Goal: Task Accomplishment & Management: Use online tool/utility

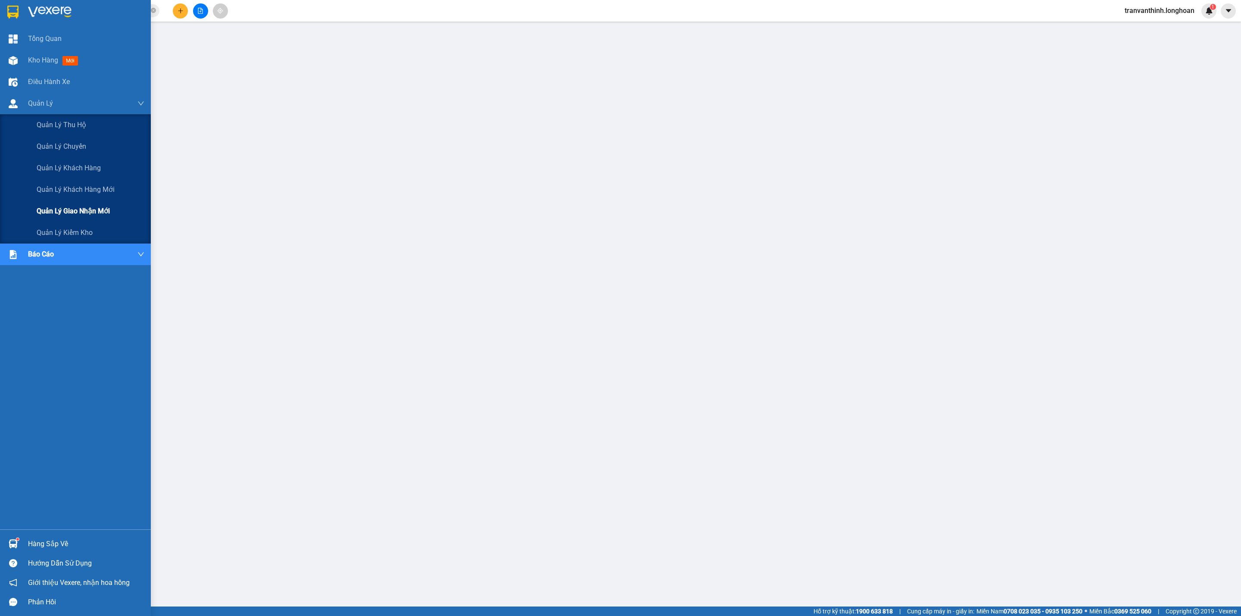
click at [111, 204] on div "Quản lý giao nhận mới" at bounding box center [91, 211] width 108 height 22
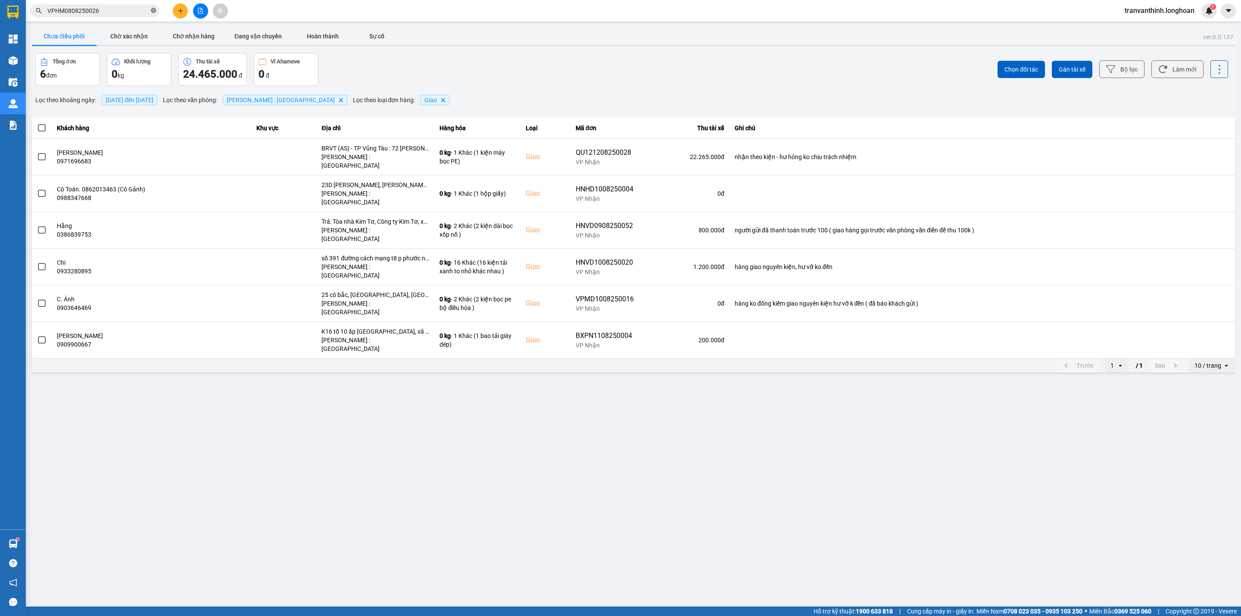
click at [153, 11] on icon "close-circle" at bounding box center [153, 10] width 5 height 5
click at [251, 40] on button "Đang vận chuyển" at bounding box center [258, 36] width 65 height 17
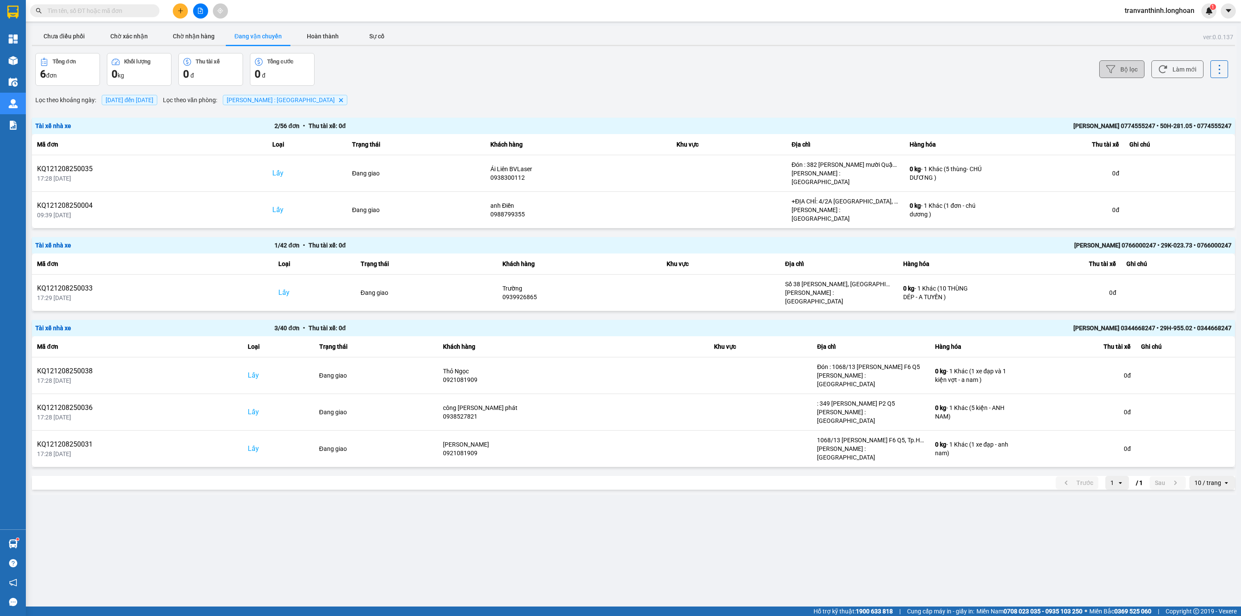
click at [1130, 70] on button "Bộ lọc" at bounding box center [1121, 69] width 45 height 18
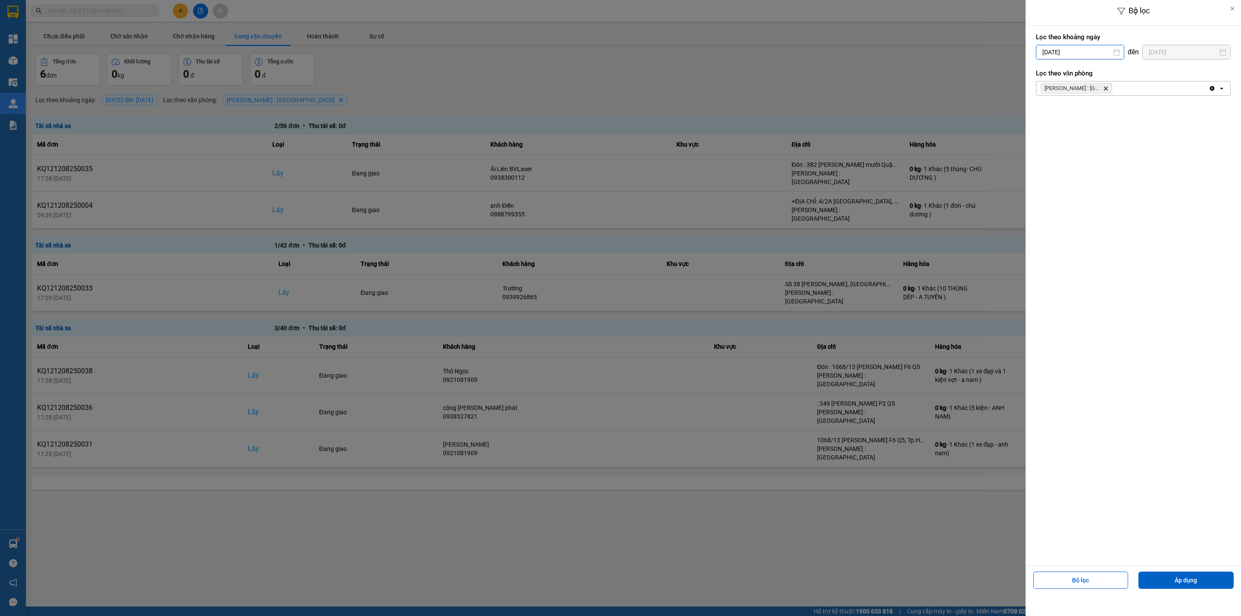
click at [1082, 49] on input "[DATE]" at bounding box center [1080, 52] width 87 height 14
click at [1038, 74] on icon "Arrow Left" at bounding box center [1040, 73] width 10 height 10
click at [1059, 112] on div "1" at bounding box center [1058, 115] width 12 height 10
type input "[DATE]"
click at [1186, 581] on button "Áp dụng" at bounding box center [1186, 579] width 95 height 17
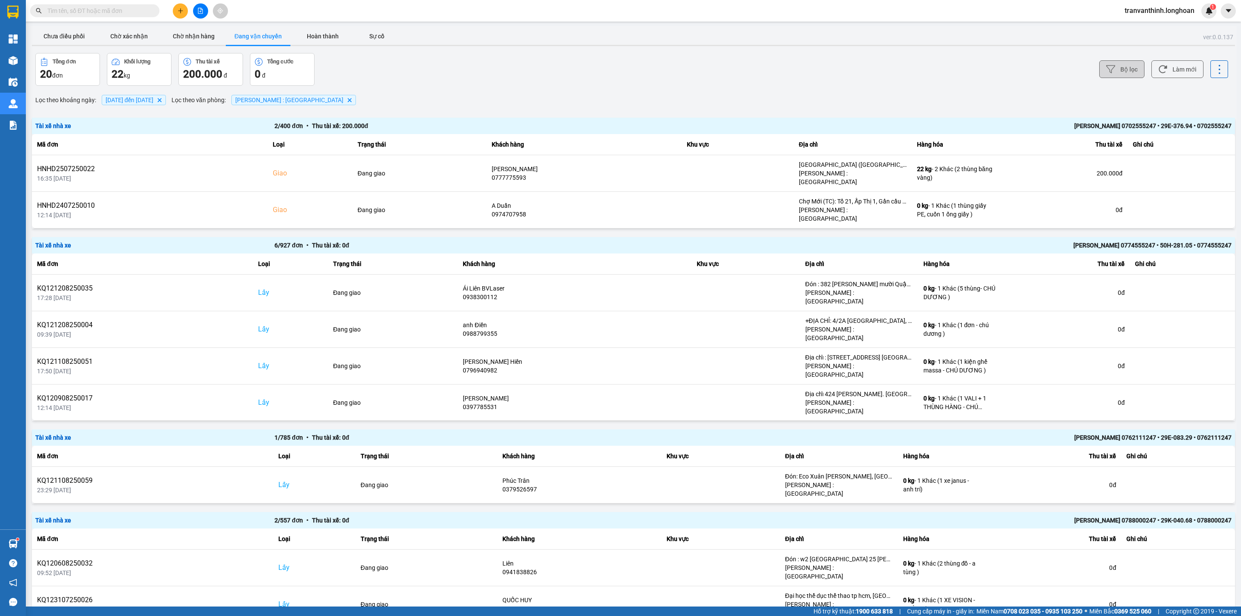
click at [1106, 69] on icon at bounding box center [1110, 69] width 9 height 9
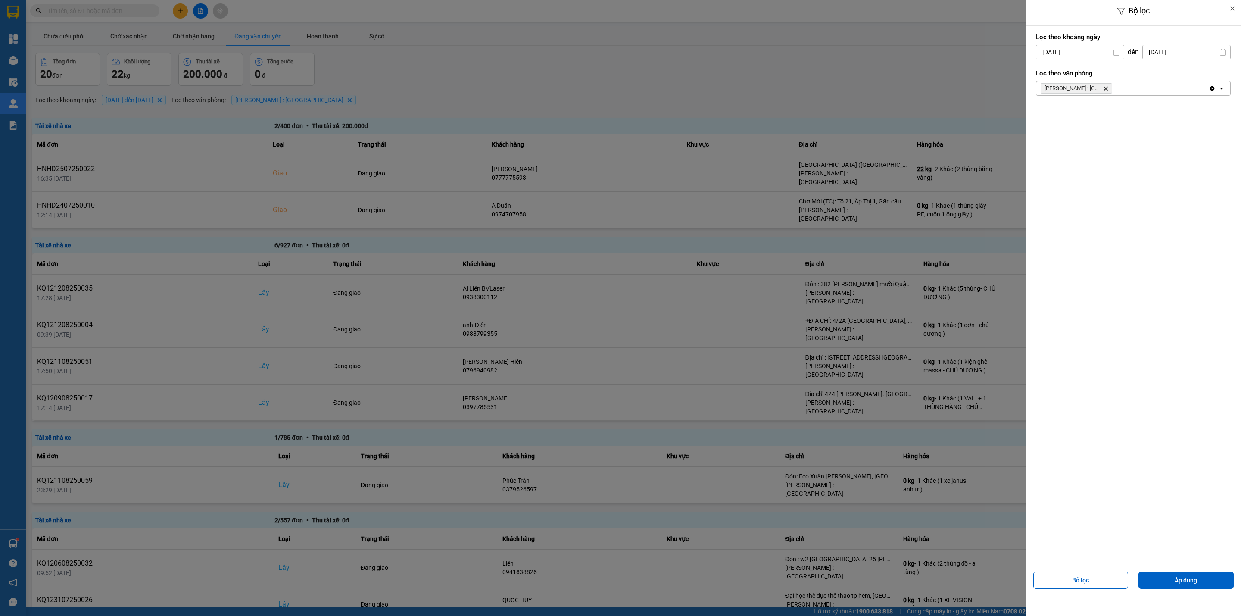
click at [935, 75] on div at bounding box center [620, 308] width 1241 height 616
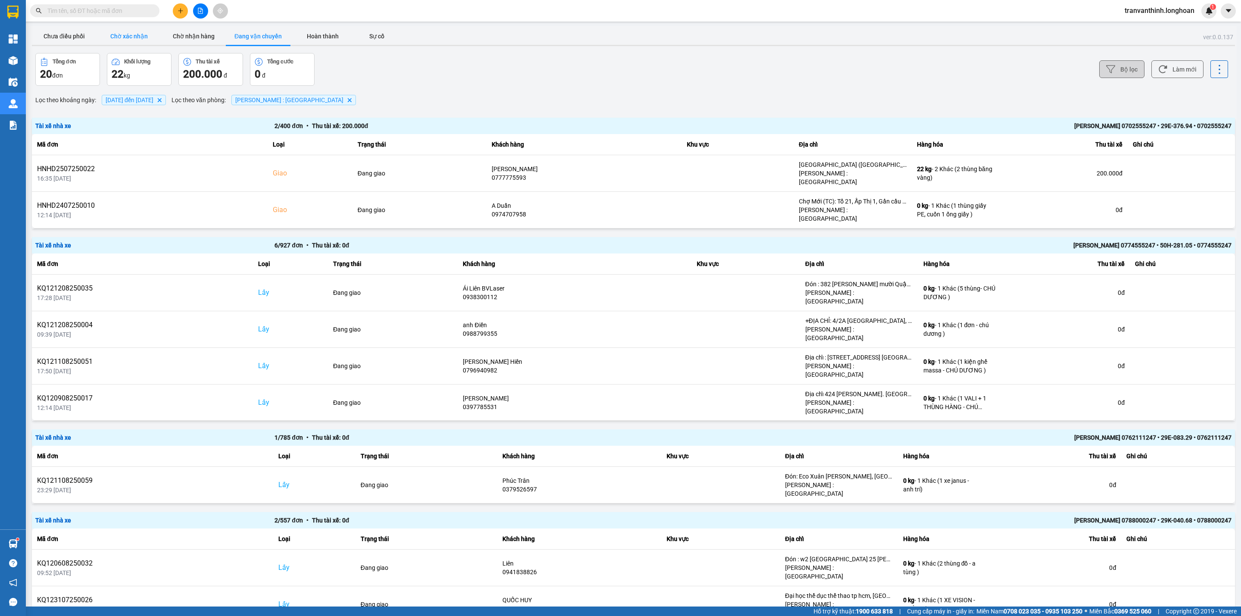
click at [137, 33] on button "Chờ xác nhận" at bounding box center [129, 36] width 65 height 17
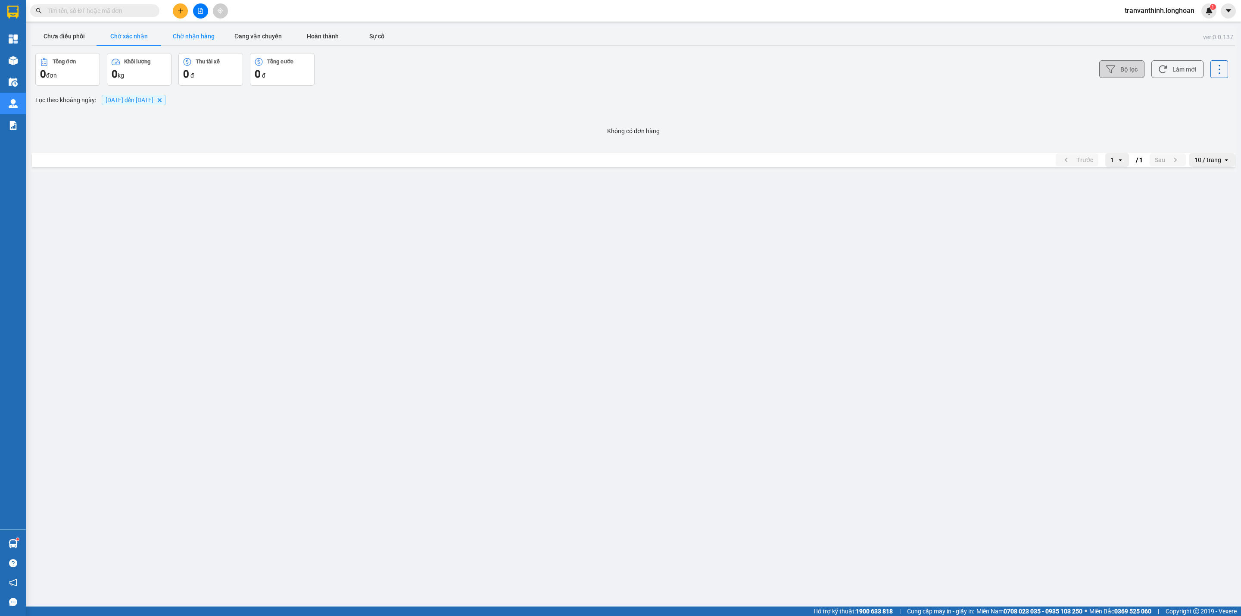
click at [182, 41] on button "Chờ nhận hàng" at bounding box center [193, 36] width 65 height 17
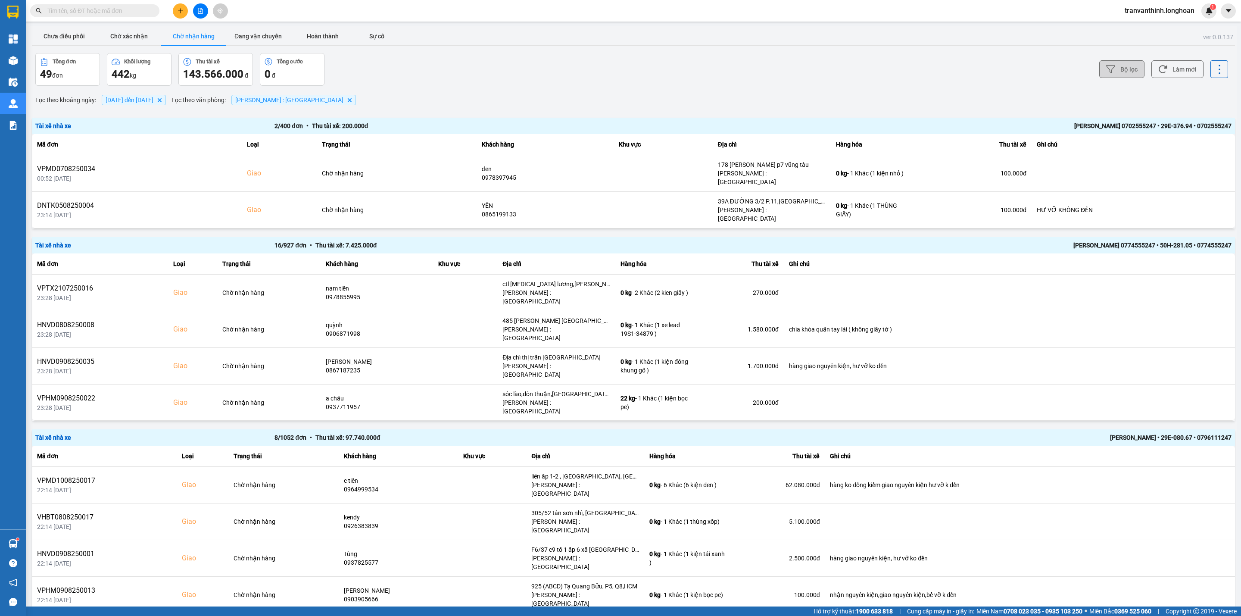
click at [1113, 61] on button "Bộ lọc" at bounding box center [1121, 69] width 45 height 18
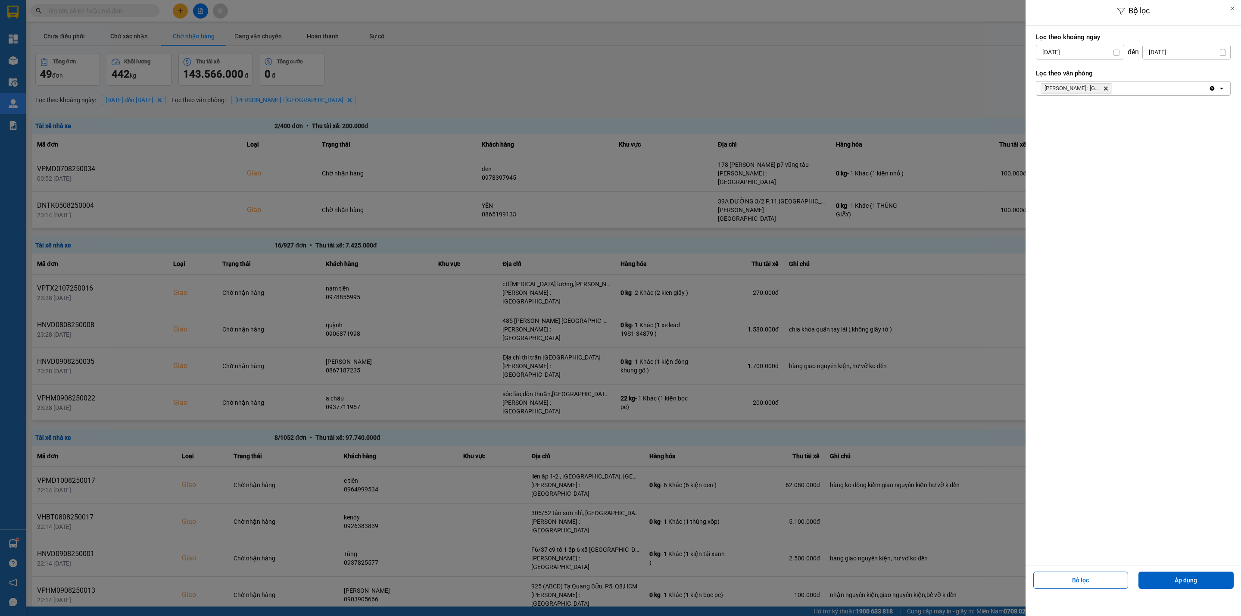
click at [983, 42] on div at bounding box center [620, 308] width 1241 height 616
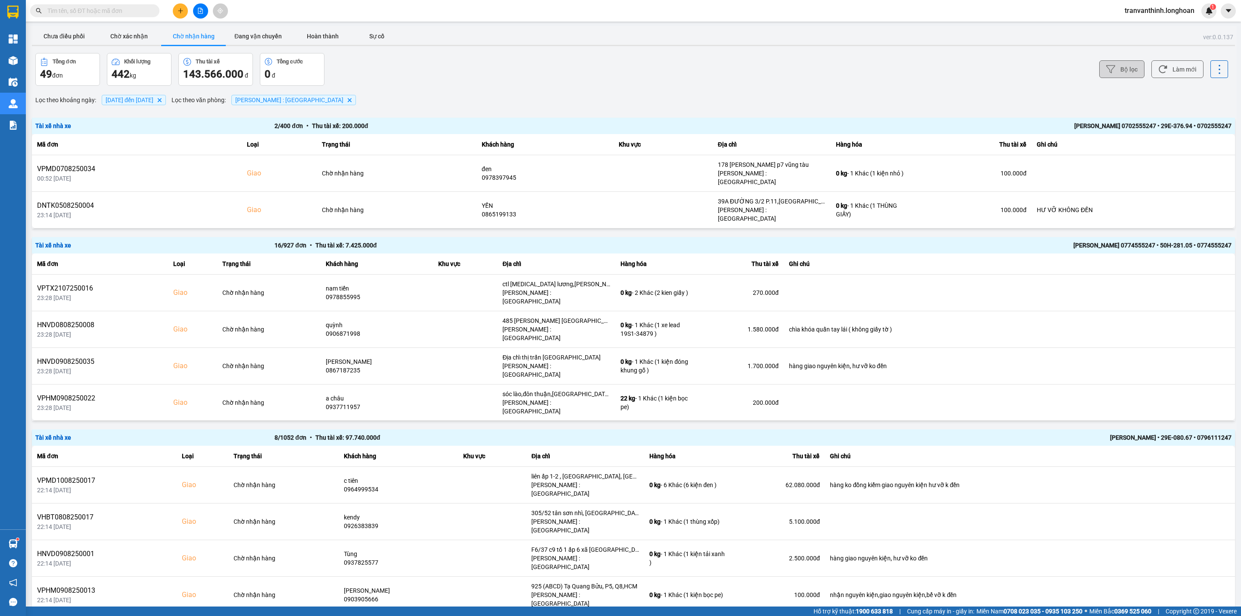
click at [1111, 71] on button "Bộ lọc" at bounding box center [1121, 69] width 45 height 18
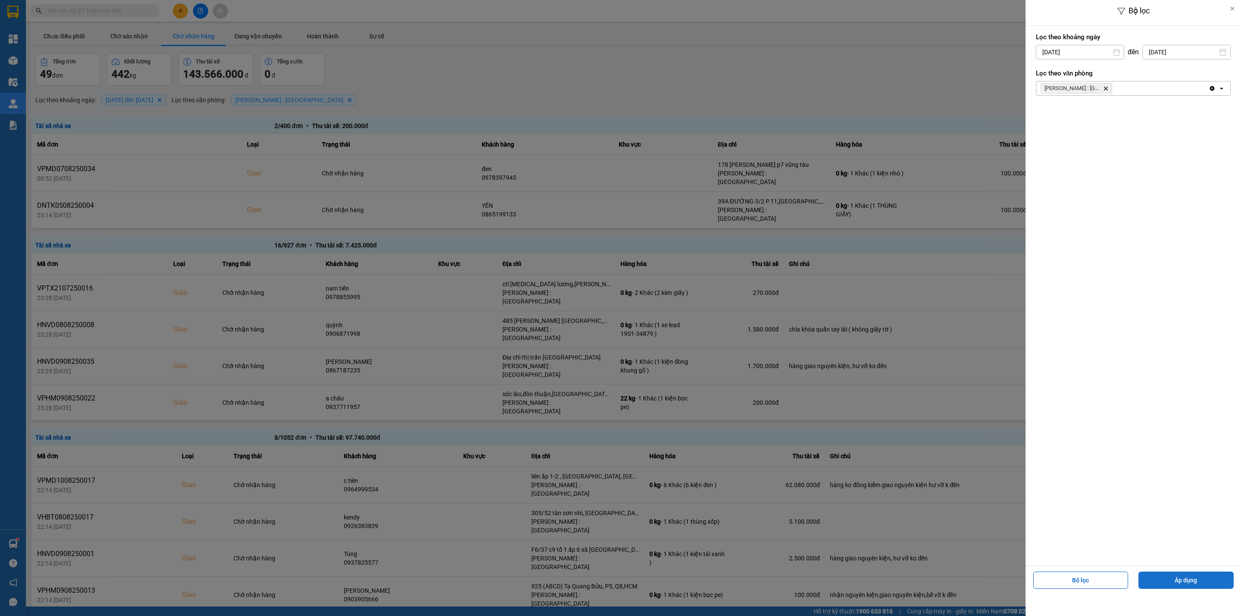
click at [1205, 577] on button "Áp dụng" at bounding box center [1186, 579] width 95 height 17
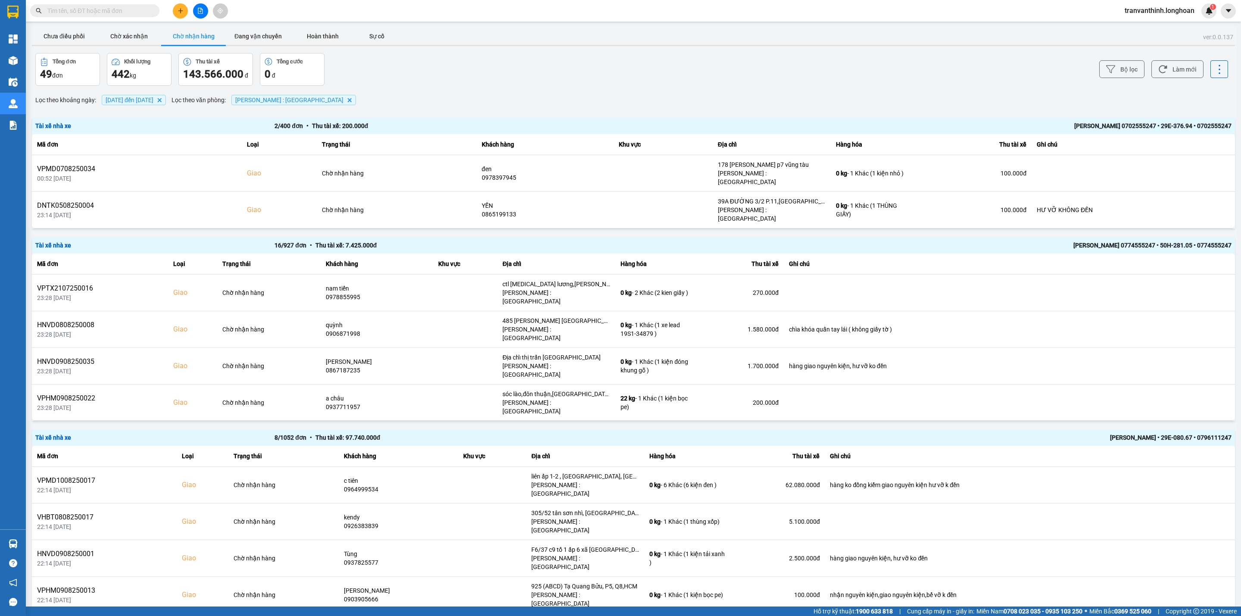
click at [159, 105] on span "01/07/2025 đến 12/08/2025 Delete" at bounding box center [134, 100] width 64 height 10
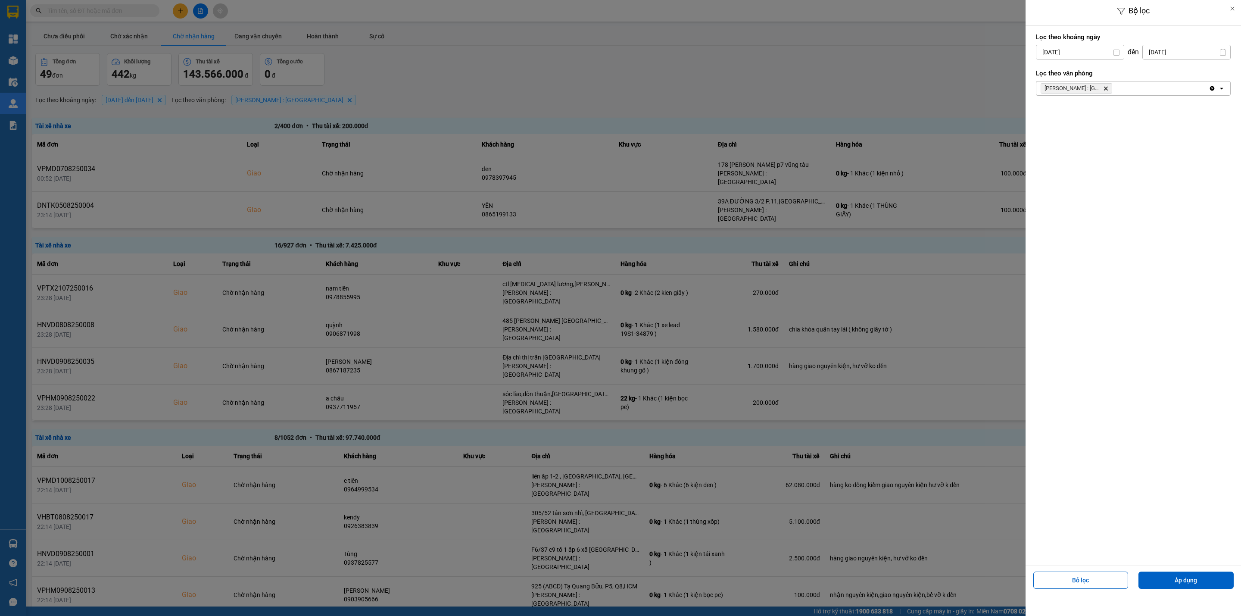
click at [988, 55] on div at bounding box center [620, 308] width 1241 height 616
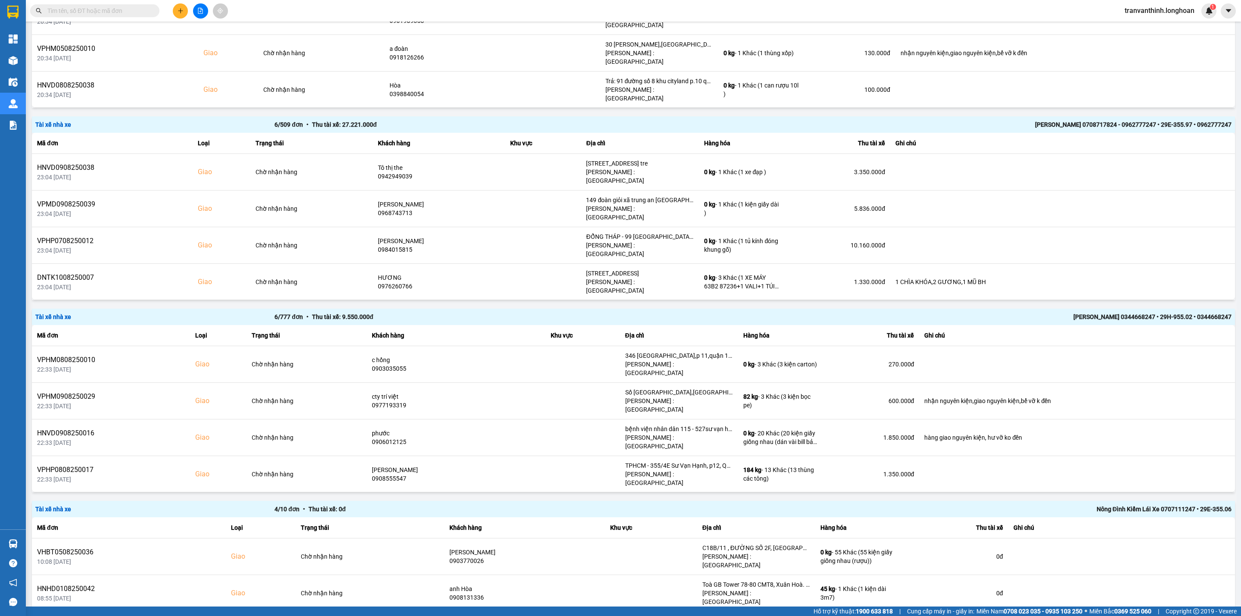
scroll to position [768, 0]
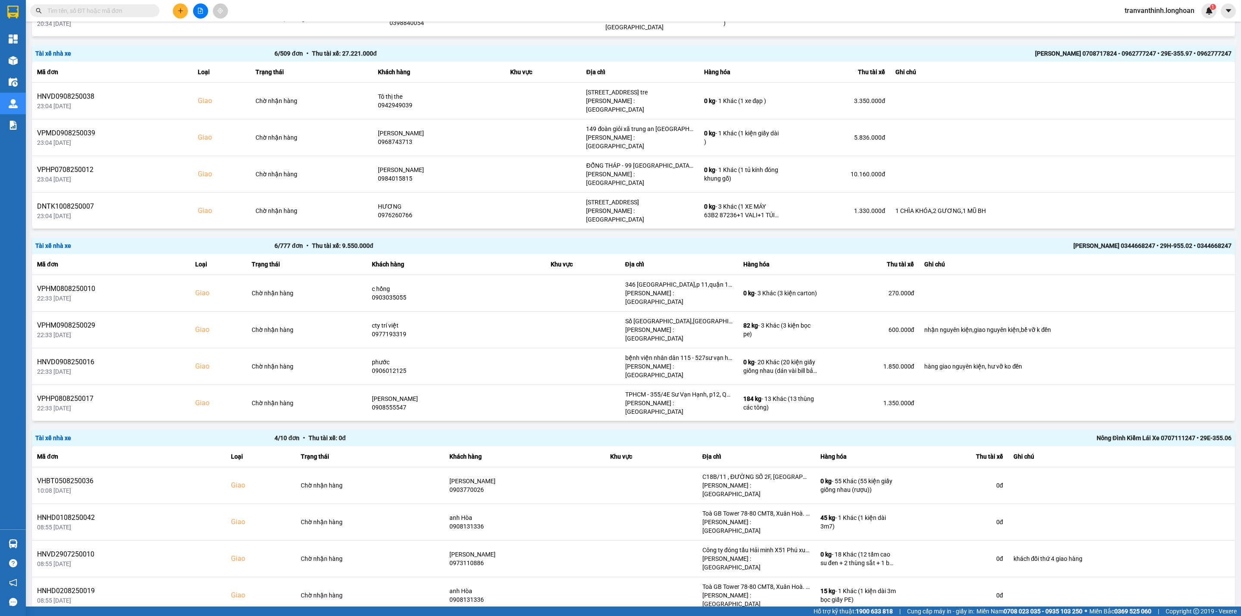
click at [1195, 569] on div "100 / trang" at bounding box center [1202, 571] width 31 height 9
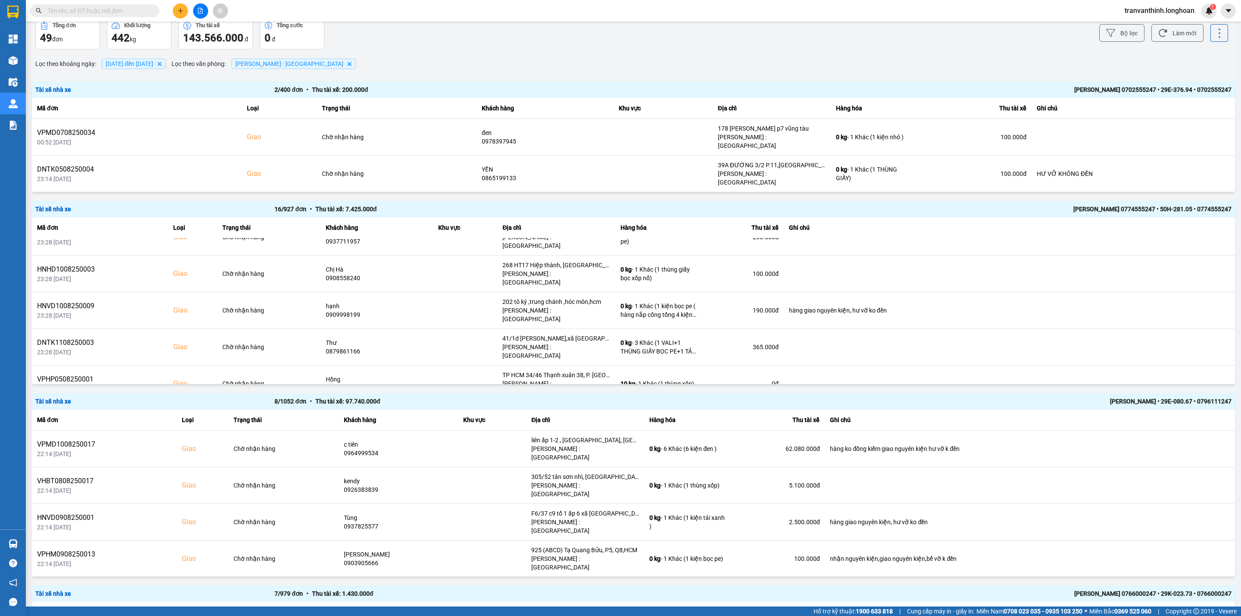
scroll to position [0, 0]
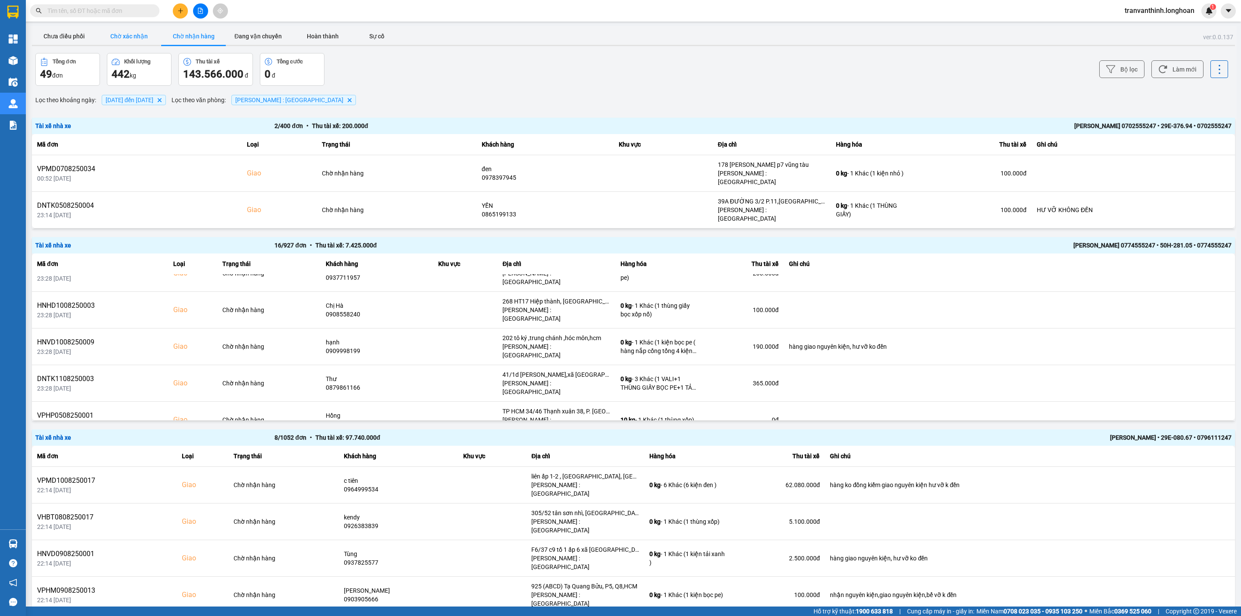
click at [129, 35] on button "Chờ xác nhận" at bounding box center [129, 36] width 65 height 17
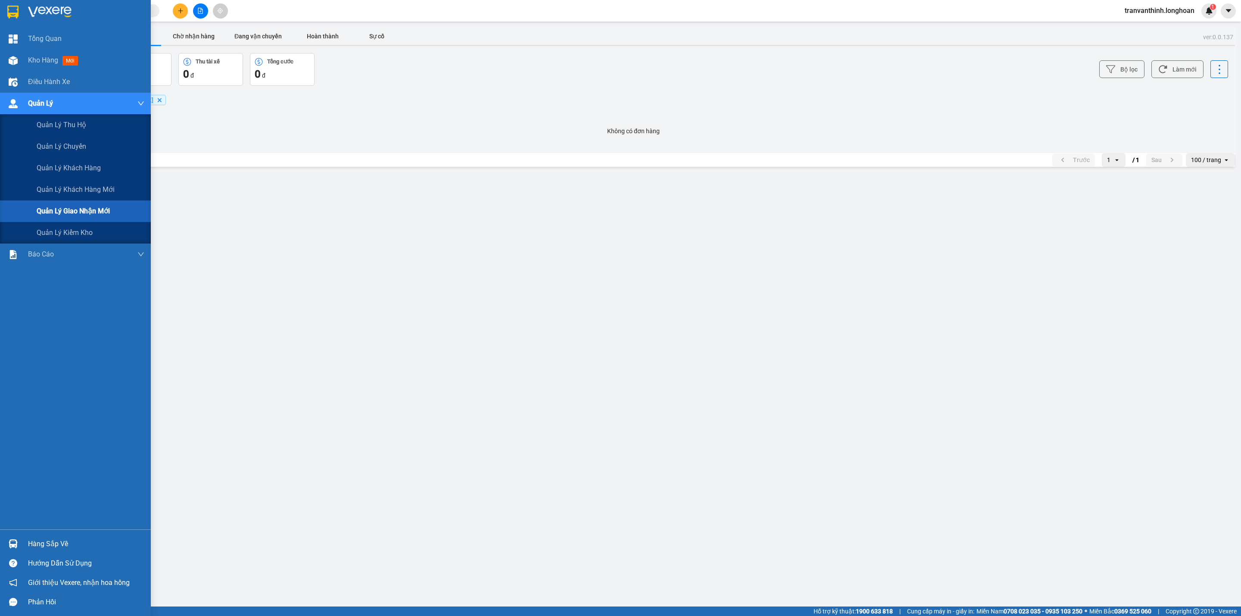
click at [105, 206] on span "Quản lý giao nhận mới" at bounding box center [73, 211] width 73 height 11
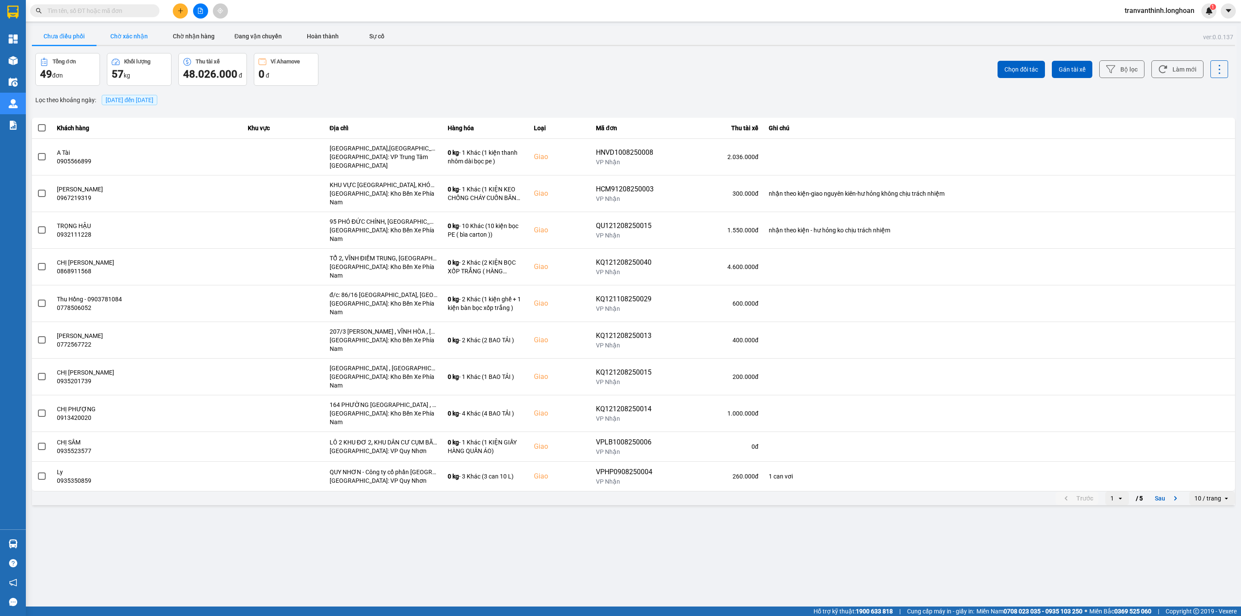
click at [131, 32] on button "Chờ xác nhận" at bounding box center [129, 36] width 65 height 17
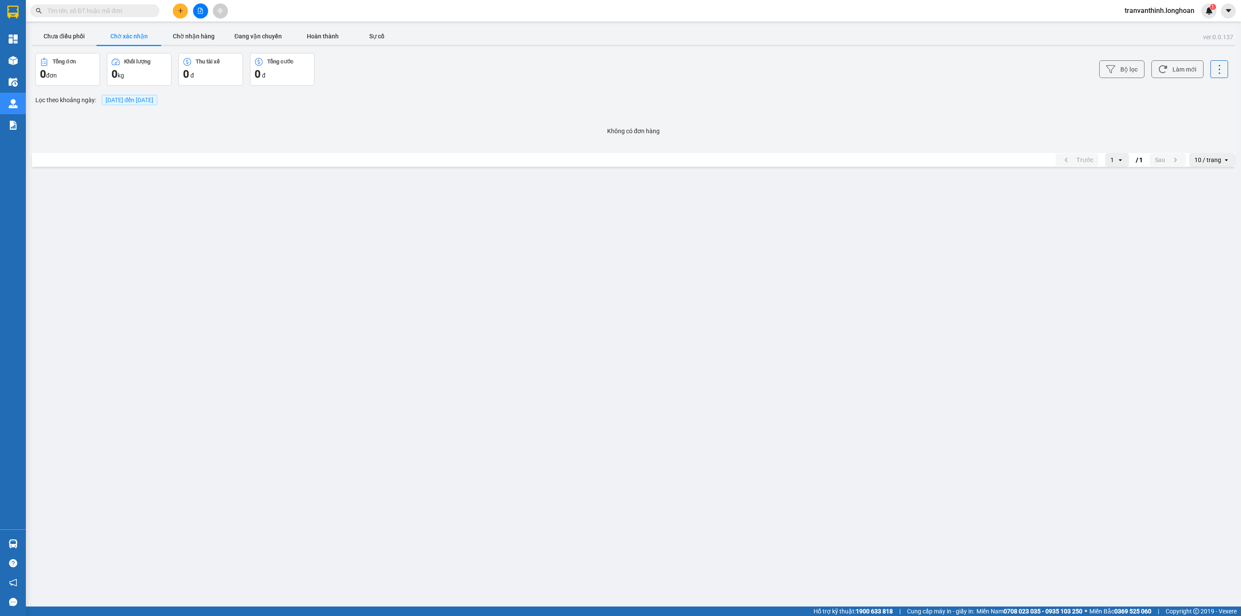
click at [133, 98] on span "13/08/2025 đến 13/08/2025" at bounding box center [130, 100] width 48 height 7
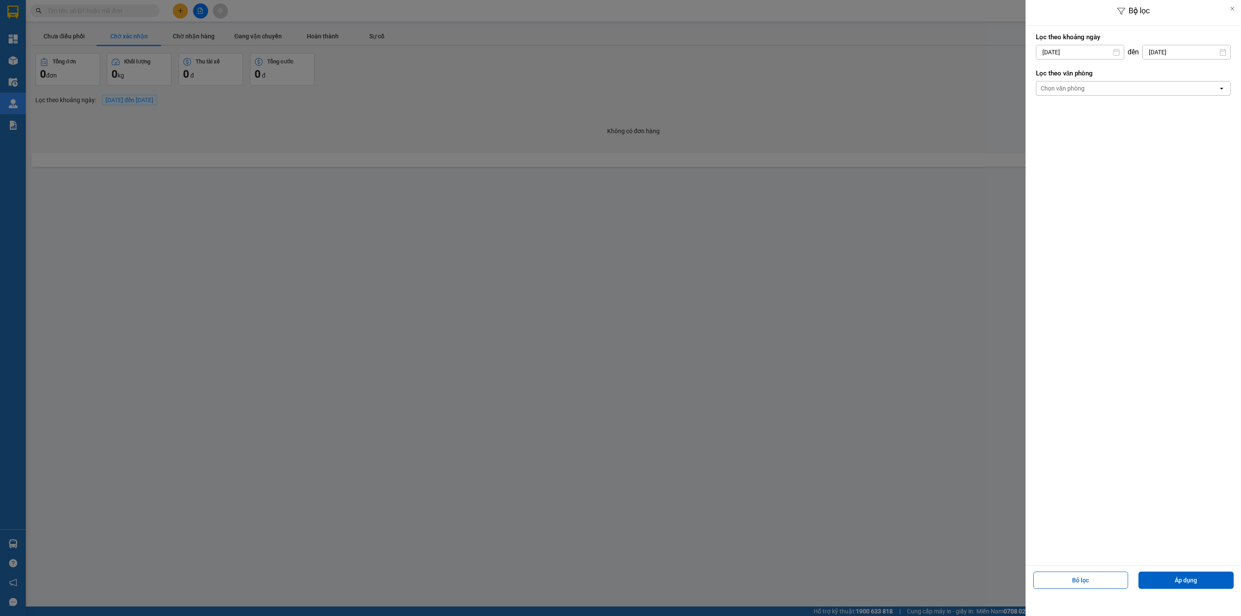
click at [1068, 172] on div "Bộ lọc Lọc theo khoảng ngày 13/08/2025 Press the down arrow key to interact wit…" at bounding box center [633, 172] width 1207 height 0
click at [1039, 75] on icon "Arrow Left" at bounding box center [1040, 73] width 10 height 10
click at [1053, 118] on div "1" at bounding box center [1058, 115] width 12 height 10
type input "[DATE]"
click at [1140, 91] on div "Chọn văn phòng" at bounding box center [1128, 88] width 182 height 14
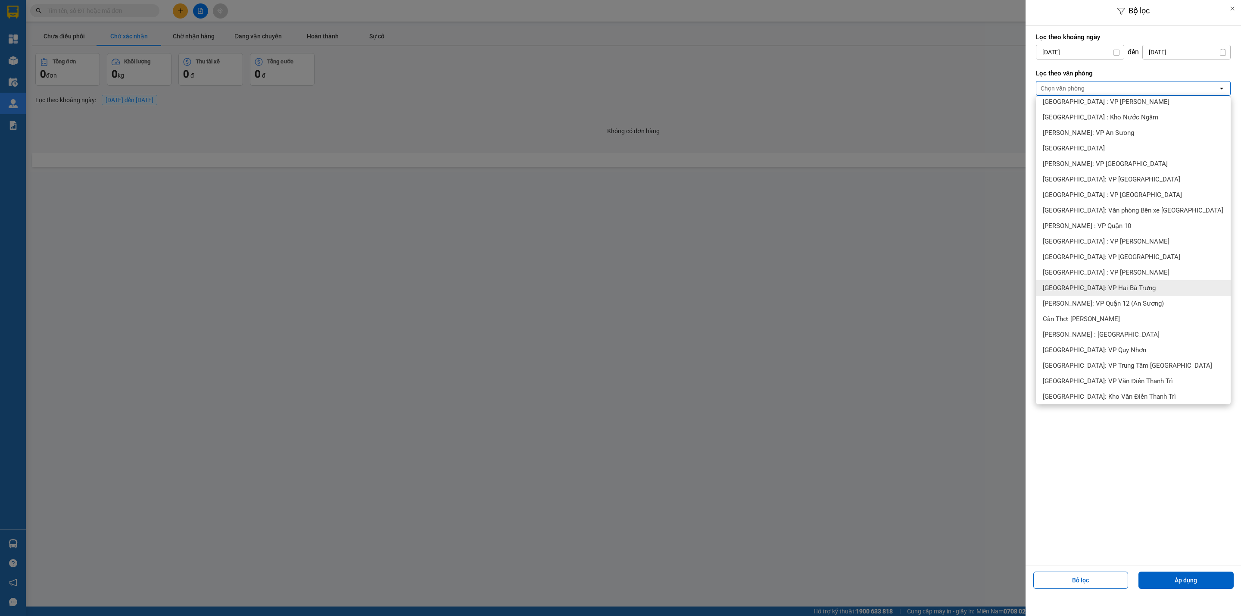
scroll to position [129, 0]
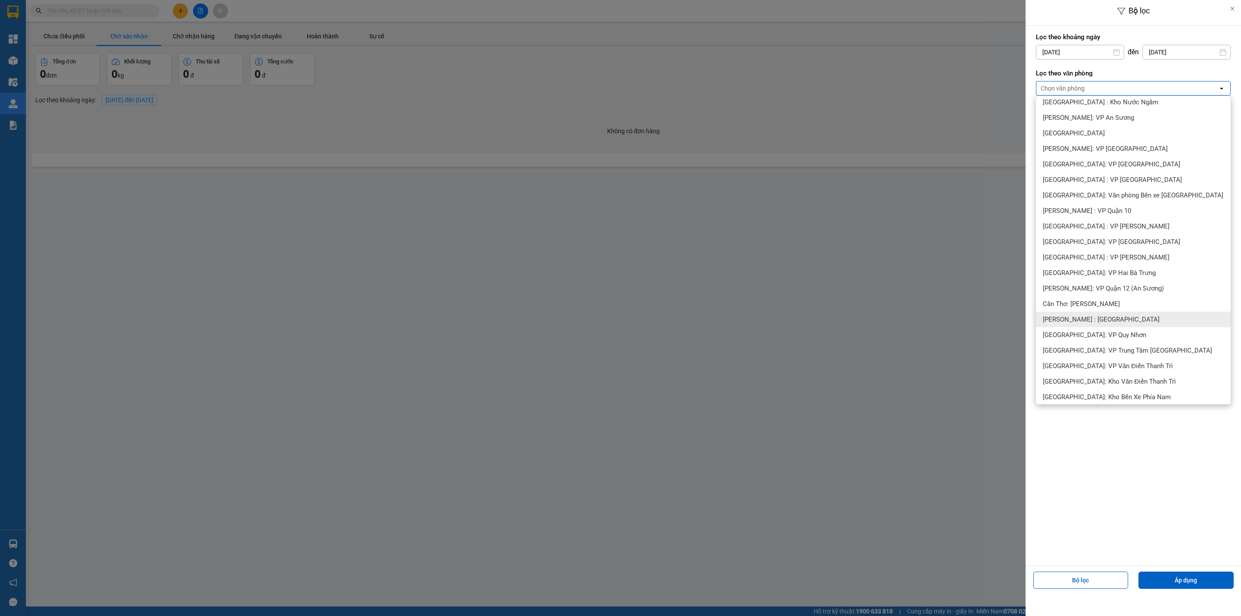
click at [1120, 313] on div "[PERSON_NAME] : [GEOGRAPHIC_DATA]" at bounding box center [1133, 320] width 195 height 16
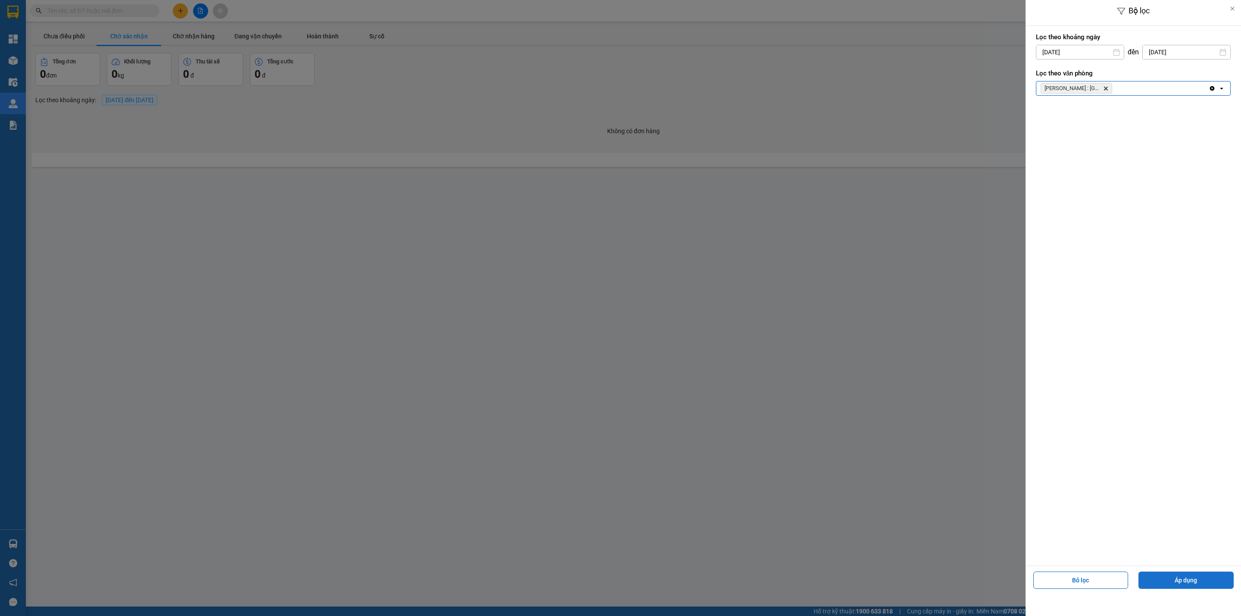
click at [1192, 574] on button "Áp dụng" at bounding box center [1186, 579] width 95 height 17
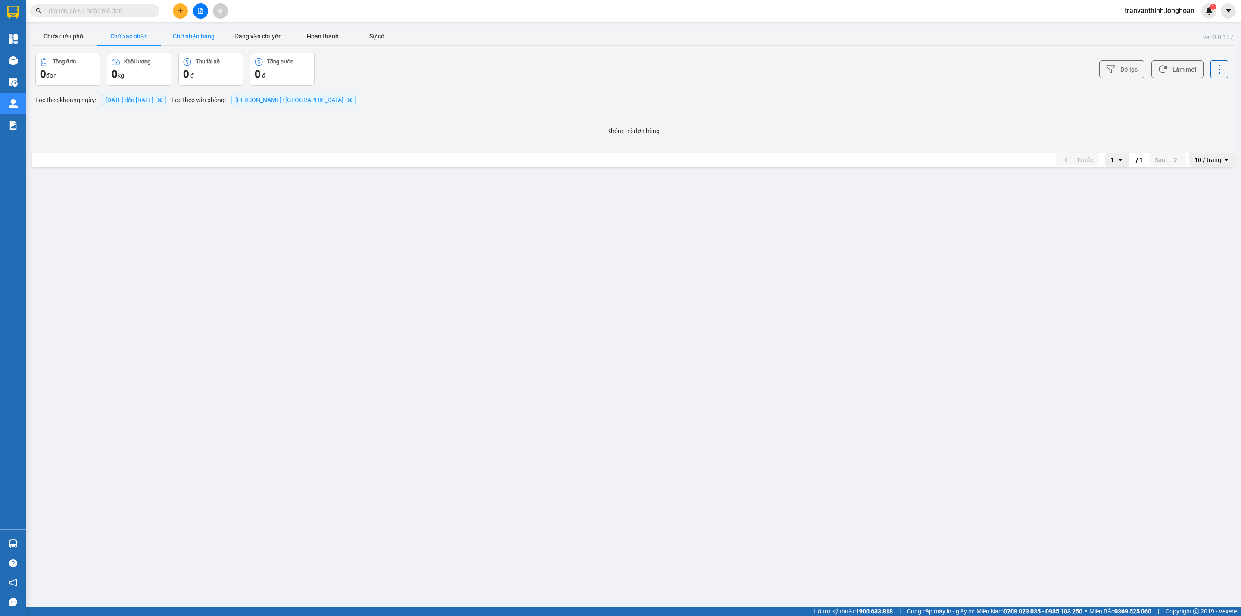
click at [194, 36] on button "Chờ nhận hàng" at bounding box center [193, 36] width 65 height 17
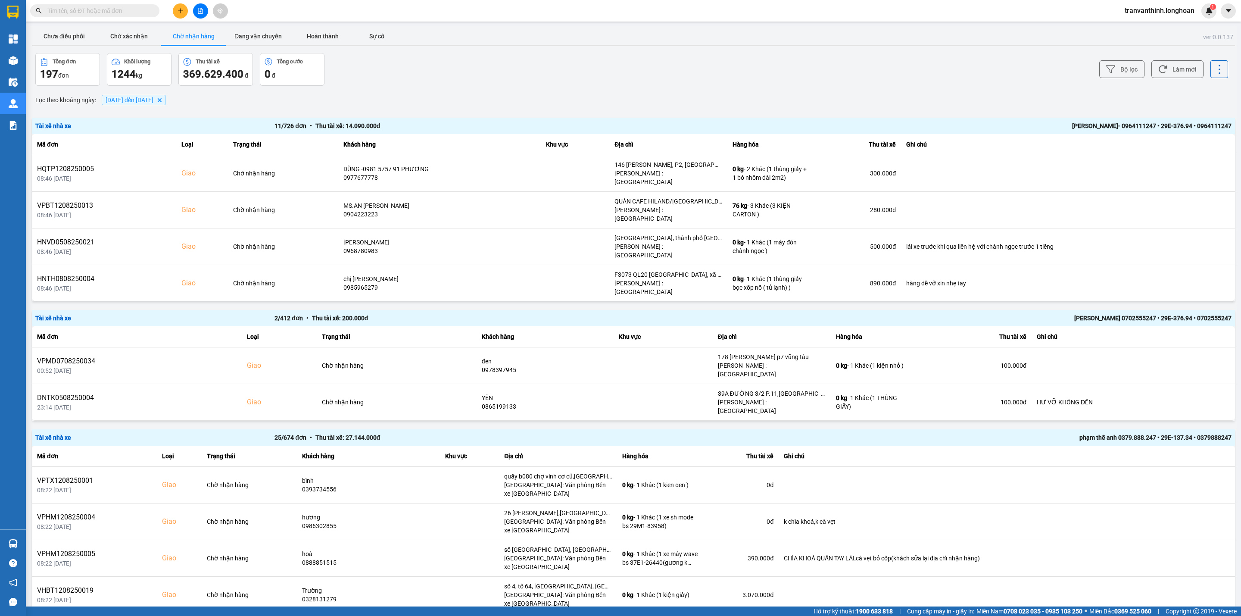
click at [1075, 118] on div "Tài xế nhà xe 11 / 726 đơn • Thu tài xế: 14.090.000 đ TRẦN THANH XUÂN- 09641112…" at bounding box center [633, 126] width 1203 height 16
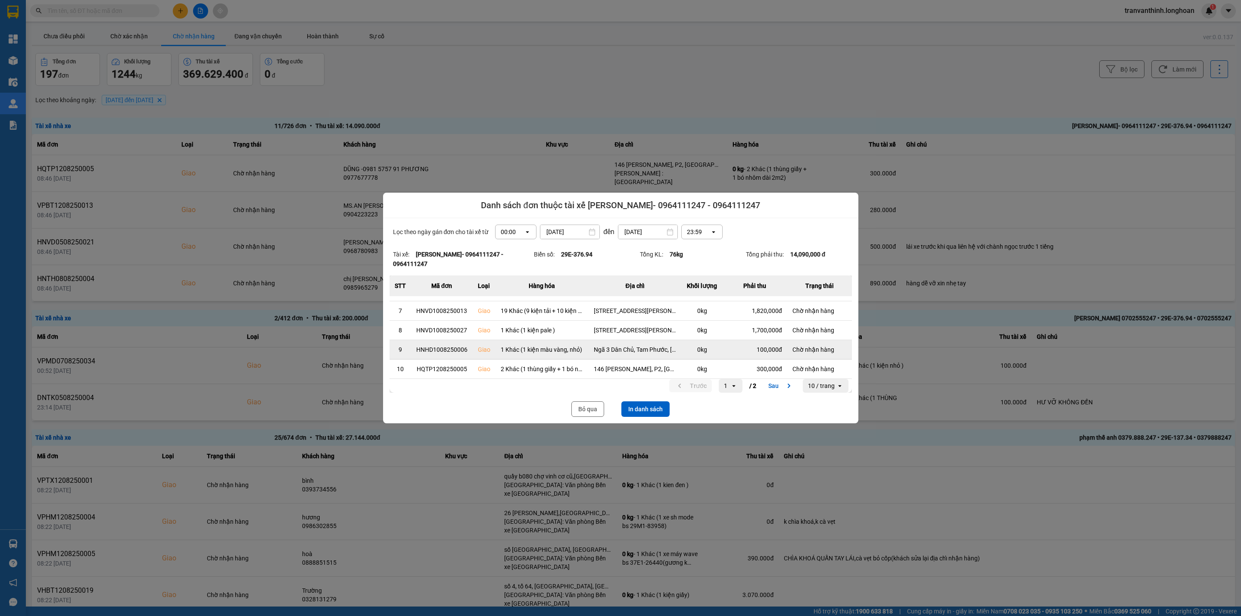
scroll to position [114, 0]
click at [648, 409] on button "In danh sách" at bounding box center [645, 409] width 48 height 16
click at [585, 406] on button "Bỏ qua" at bounding box center [587, 409] width 33 height 16
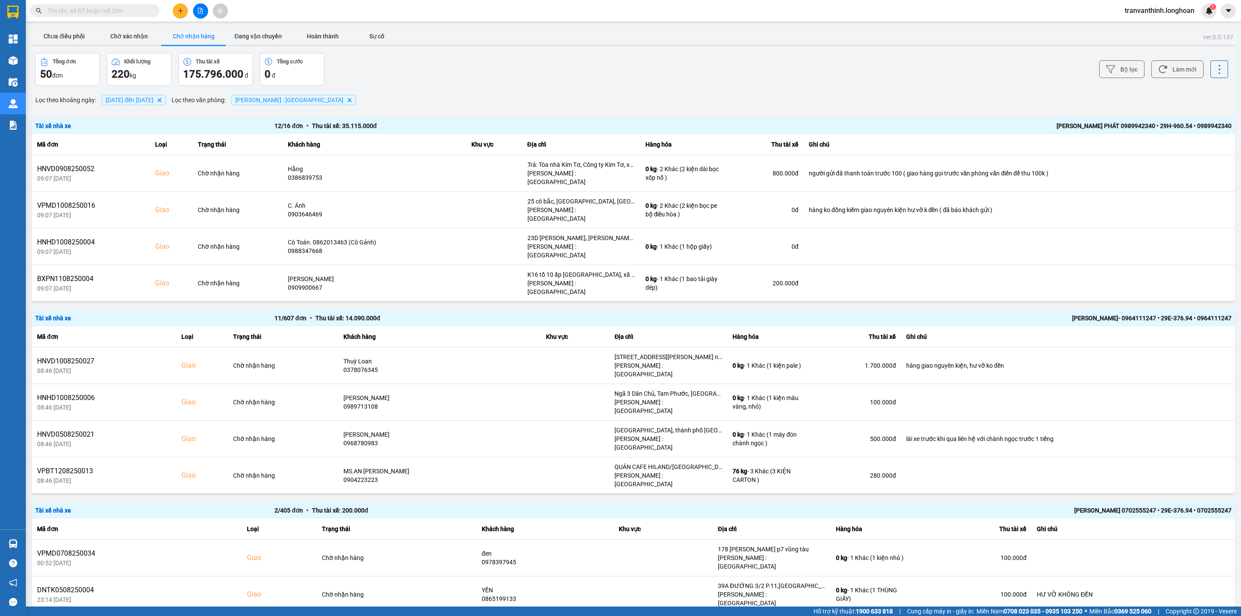
click at [1134, 125] on div "LÊ TẤN PHÁT 0989942340 • 29H-960.54 • 0989942340" at bounding box center [992, 125] width 478 height 9
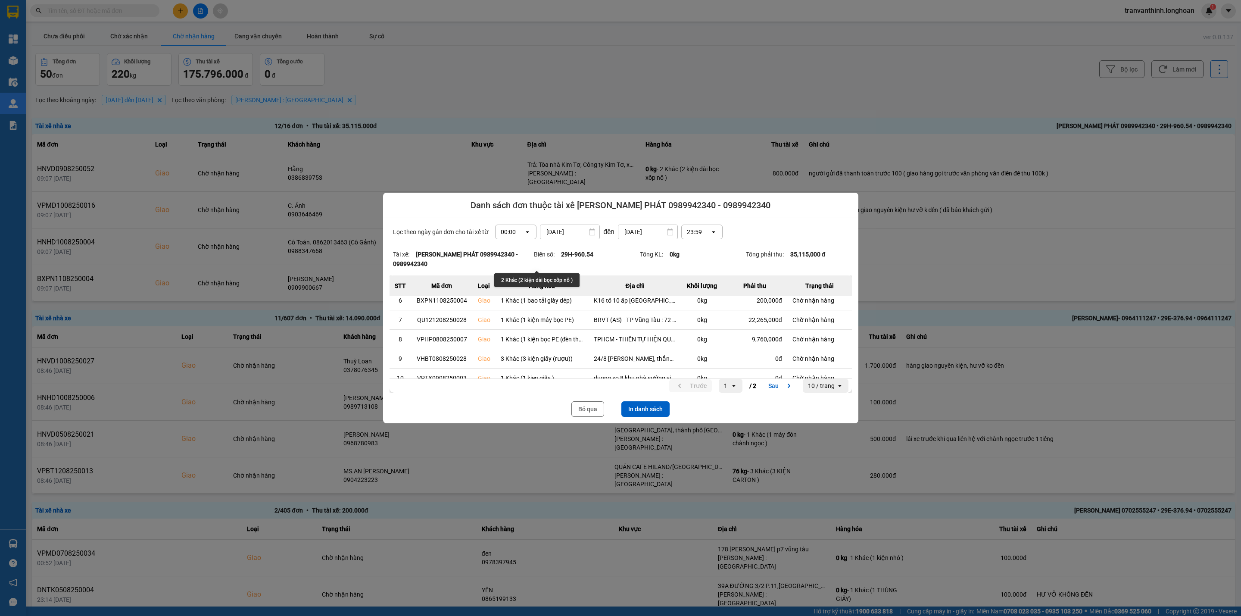
scroll to position [114, 0]
click at [643, 405] on button "In danh sách" at bounding box center [645, 409] width 48 height 16
click at [575, 406] on button "Bỏ qua" at bounding box center [587, 409] width 33 height 16
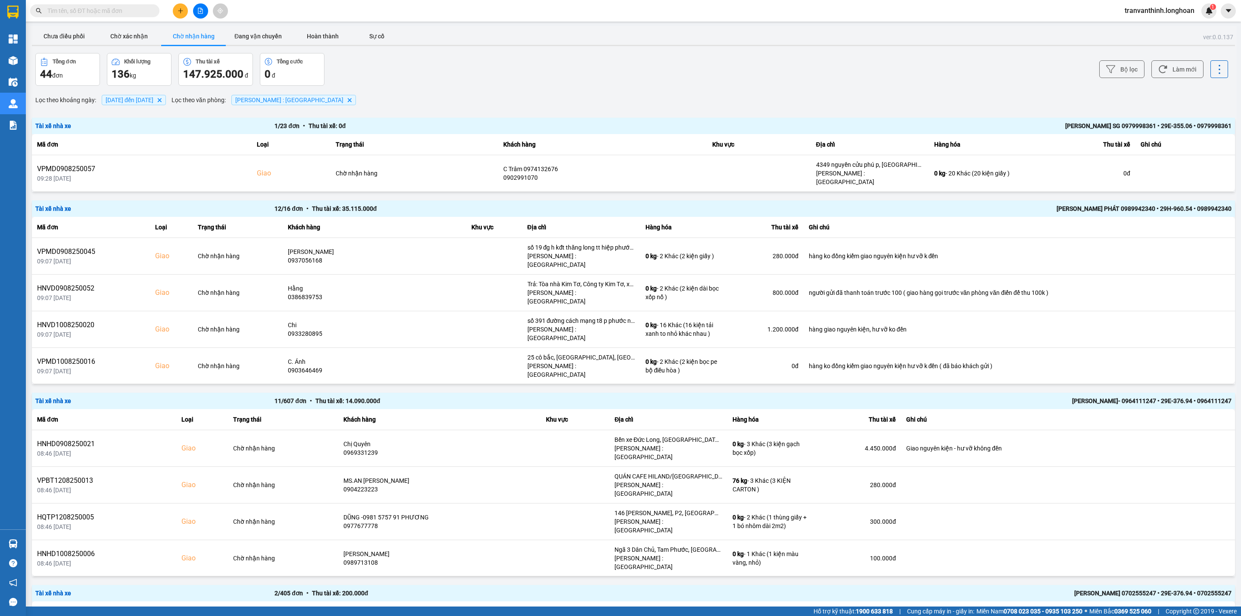
click at [1070, 125] on div "[PERSON_NAME] SG 0979998361 • 29E-355.06 • 0979998361" at bounding box center [992, 125] width 478 height 9
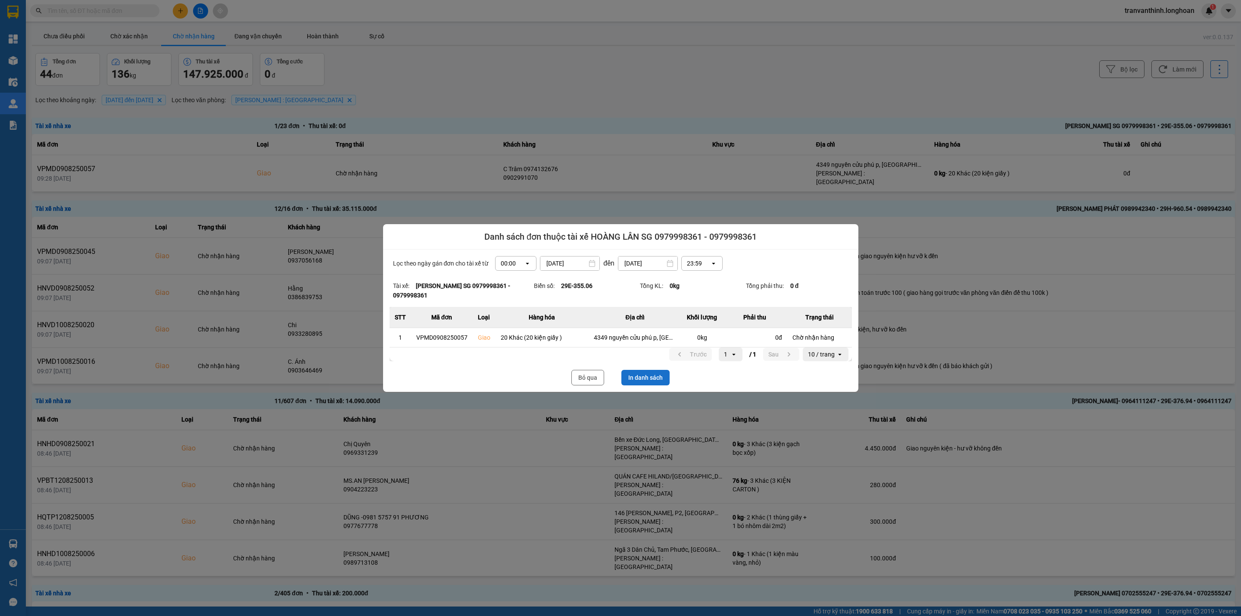
click at [655, 381] on button "In danh sách" at bounding box center [645, 378] width 48 height 16
